Goal: Task Accomplishment & Management: Complete application form

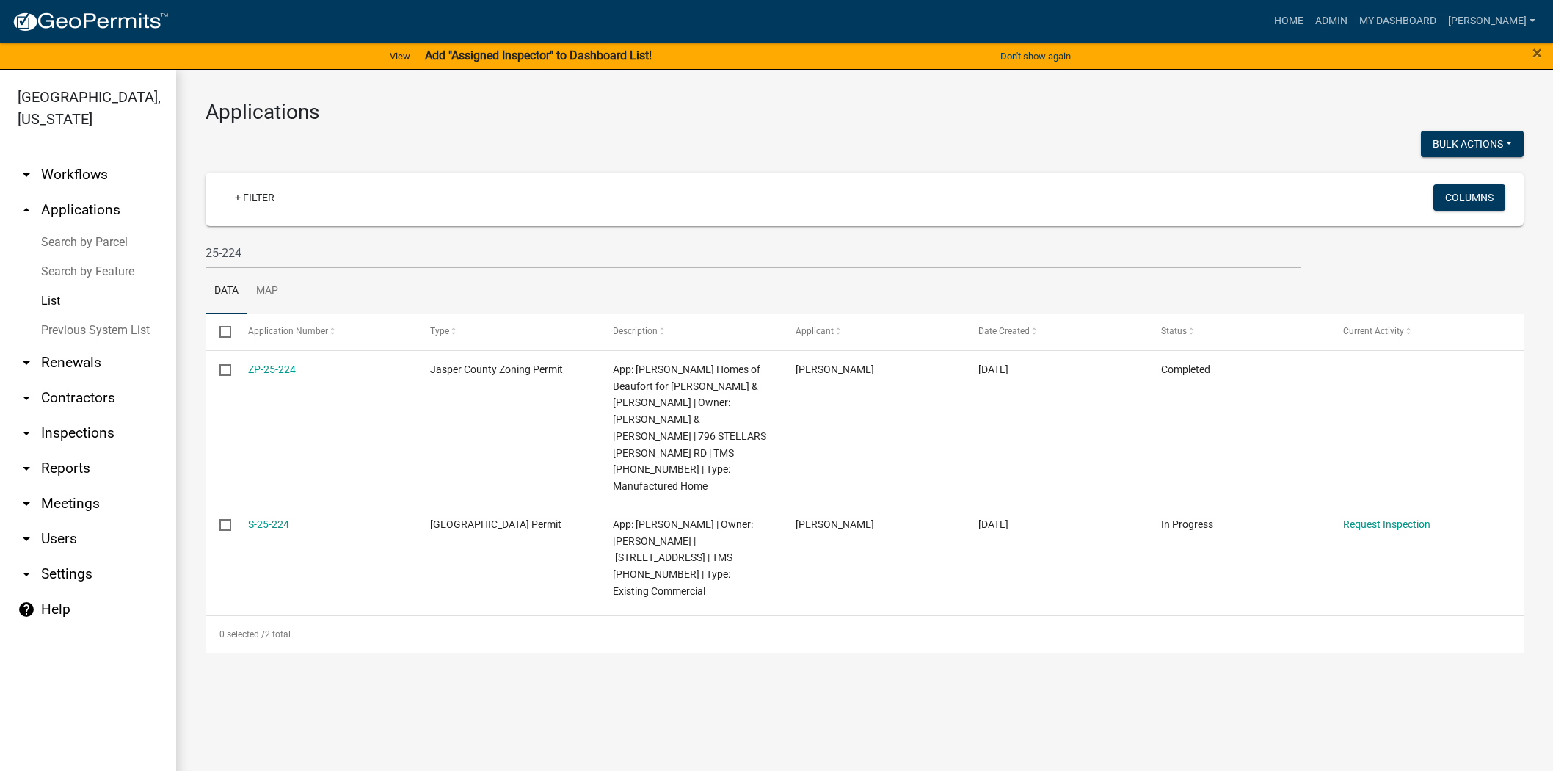
scroll to position [18, 0]
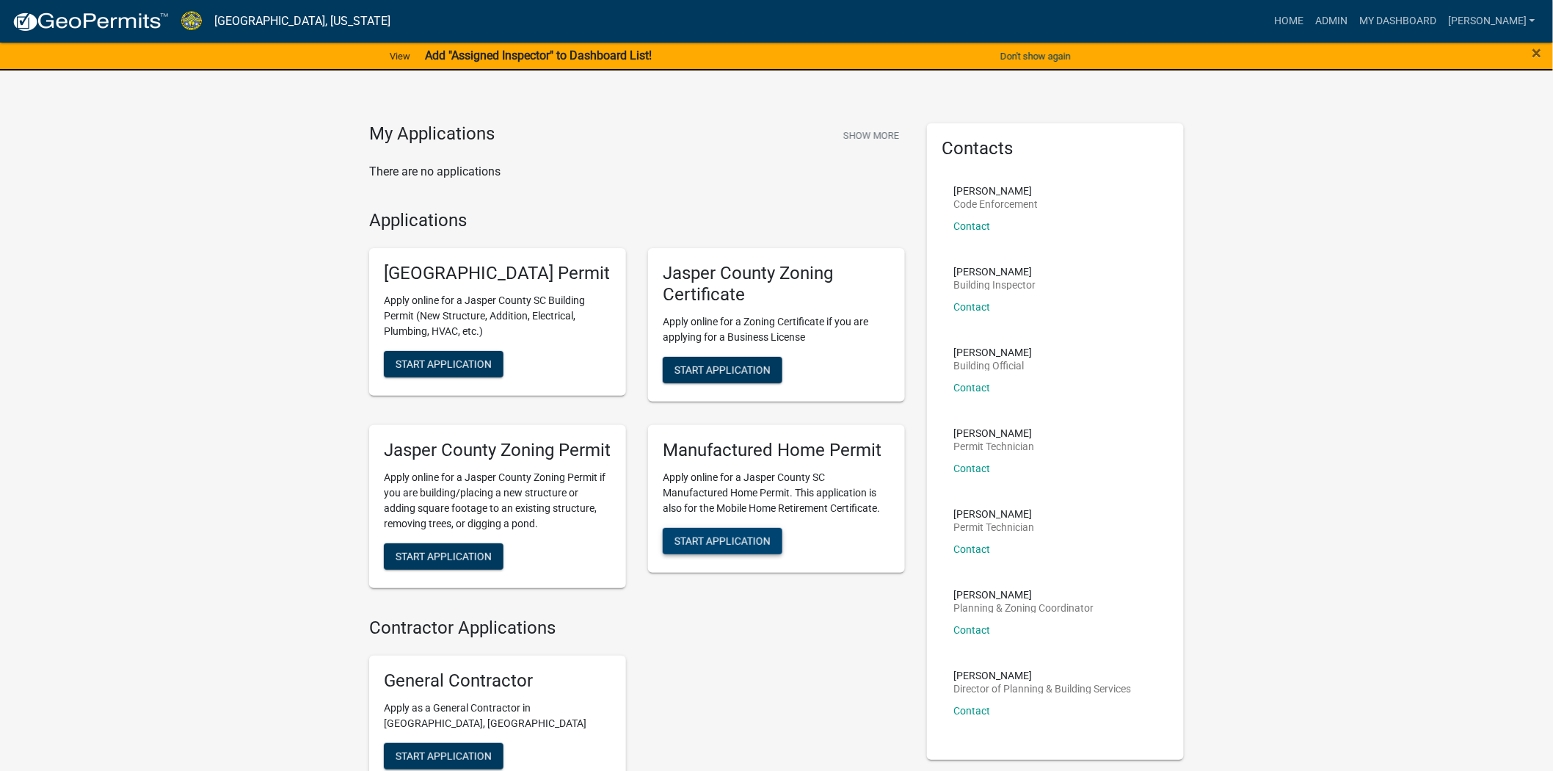
click at [740, 554] on button "Start Application" at bounding box center [723, 541] width 120 height 26
